Goal: Use online tool/utility: Use online tool/utility

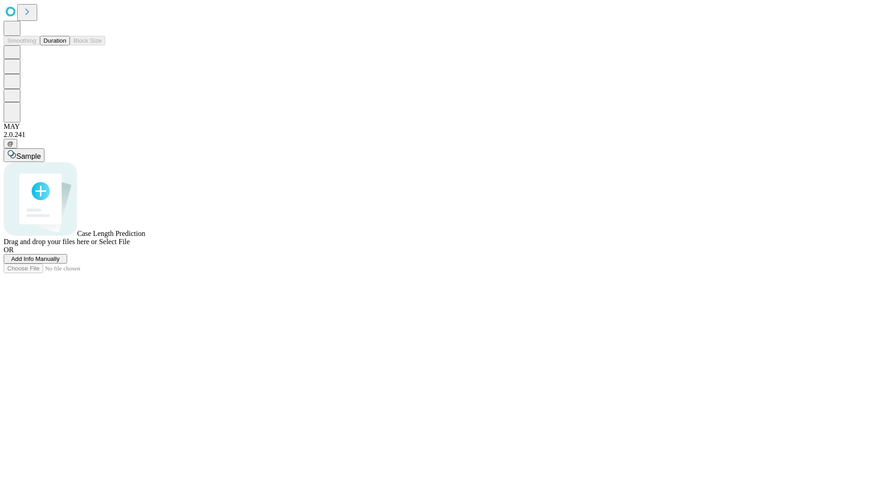
click at [66, 45] on button "Duration" at bounding box center [55, 41] width 30 height 10
click at [41, 152] on span "Sample" at bounding box center [28, 156] width 25 height 8
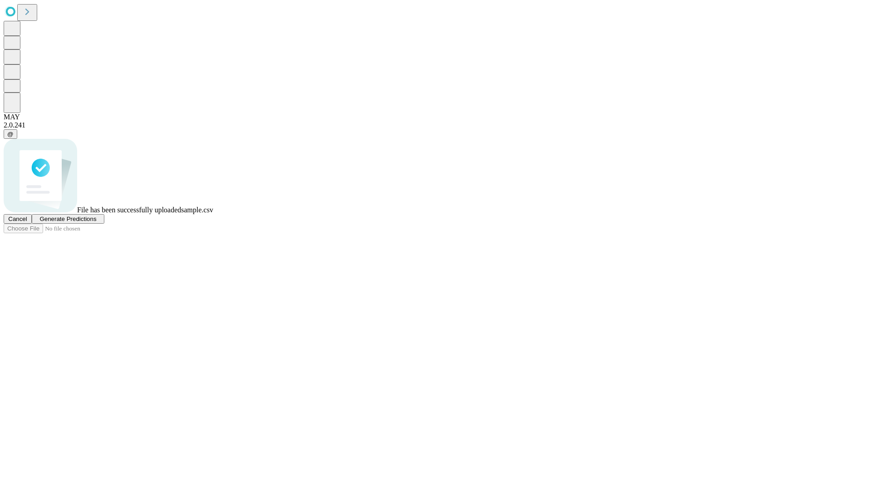
click at [96, 222] on span "Generate Predictions" at bounding box center [67, 219] width 57 height 7
